Goal: Information Seeking & Learning: Learn about a topic

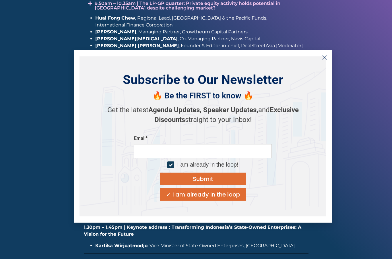
scroll to position [905, 0]
click at [229, 197] on div "✓ I am already in the loop" at bounding box center [203, 194] width 74 height 6
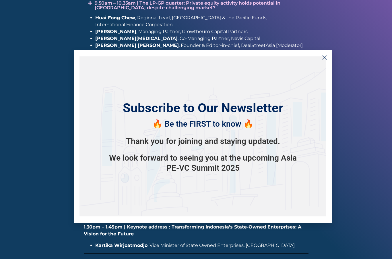
click at [325, 59] on line "Close" at bounding box center [325, 57] width 4 height 4
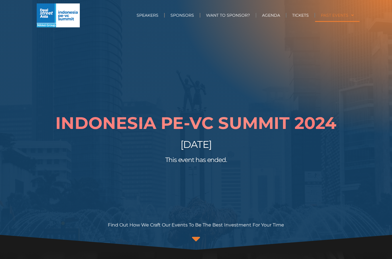
scroll to position [1, 0]
click at [347, 16] on link "PAST EVENTS" at bounding box center [337, 15] width 45 height 13
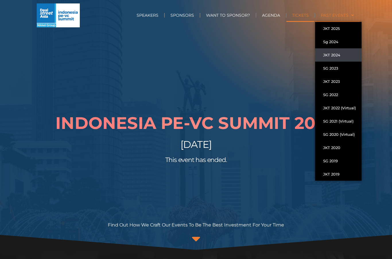
click at [288, 14] on link "TICKETS" at bounding box center [301, 15] width 28 height 13
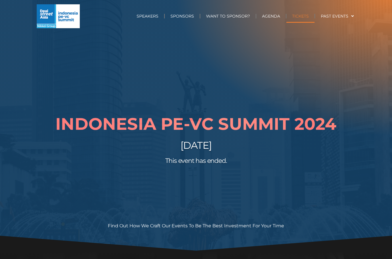
click at [304, 15] on link "TICKETS" at bounding box center [301, 15] width 28 height 13
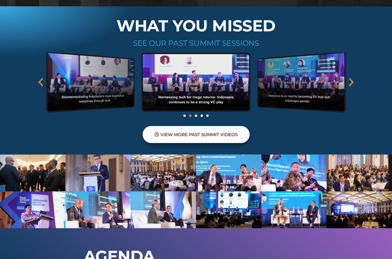
scroll to position [551, 0]
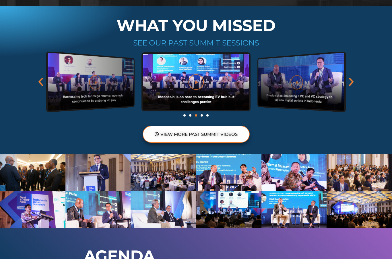
click at [229, 136] on span "VIEW MORE PAST SUMMIT VIDEOS" at bounding box center [199, 134] width 77 height 4
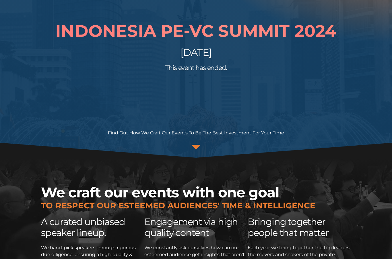
scroll to position [93, 0]
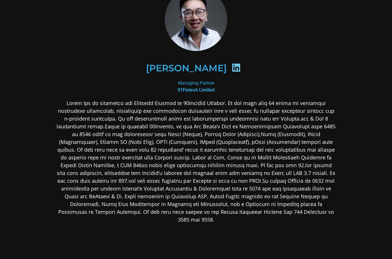
scroll to position [32, 0]
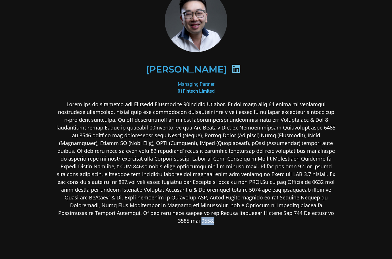
click at [350, 258] on div "Kenny Man Managing Partner 01Fintech Limited" at bounding box center [196, 152] width 310 height 357
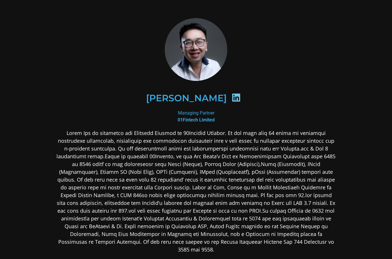
scroll to position [0, 0]
